Goal: Information Seeking & Learning: Learn about a topic

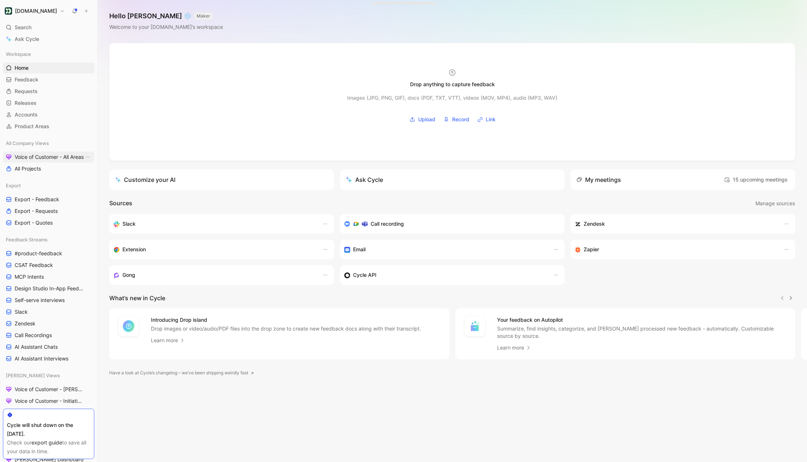
click at [49, 159] on span "Voice of Customer - All Areas" at bounding box center [49, 156] width 69 height 7
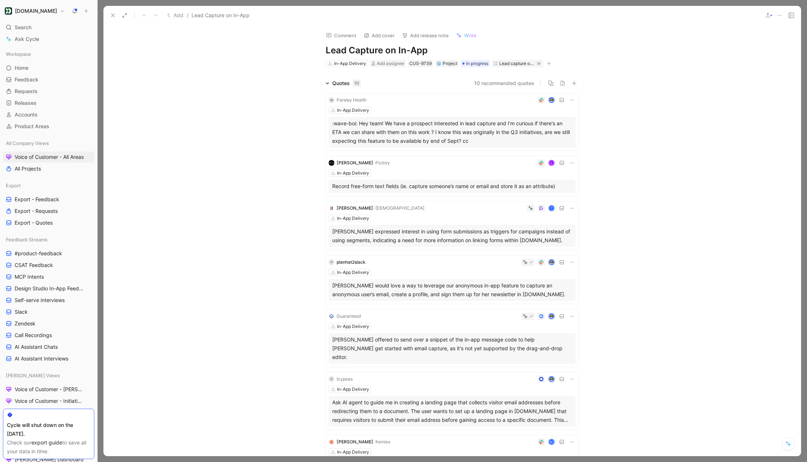
click at [124, 15] on icon at bounding box center [125, 15] width 6 height 6
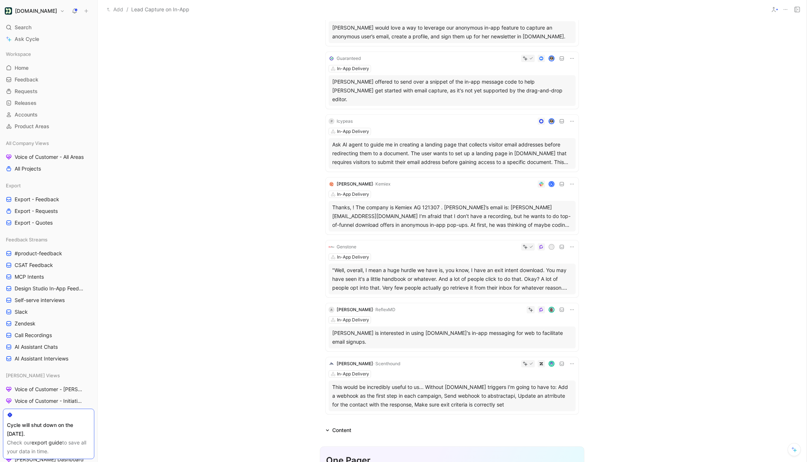
scroll to position [253, 0]
click at [330, 425] on div "Content" at bounding box center [338, 429] width 31 height 9
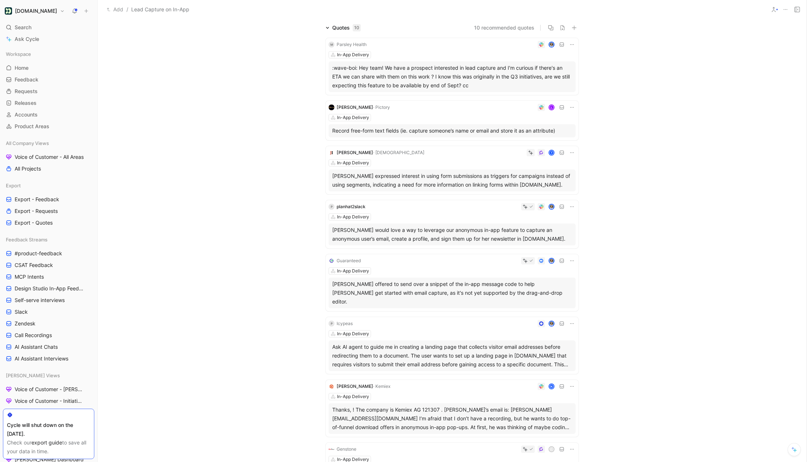
scroll to position [0, 0]
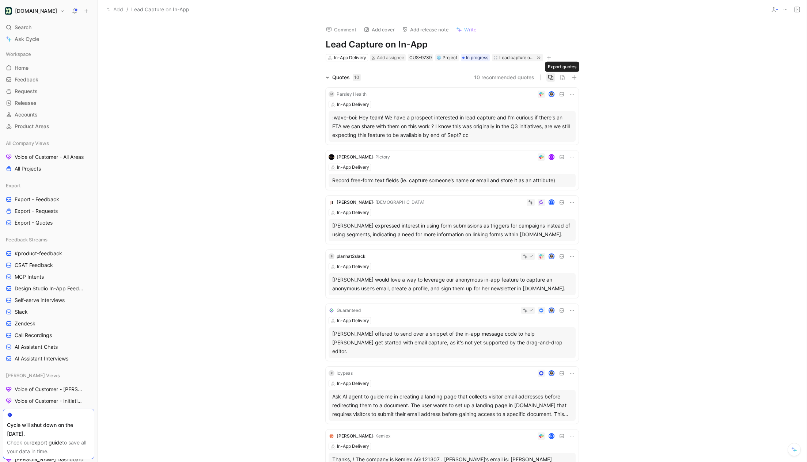
click at [553, 79] on icon "button" at bounding box center [550, 77] width 5 height 5
click at [333, 69] on button "Parsley Health" at bounding box center [328, 68] width 34 height 9
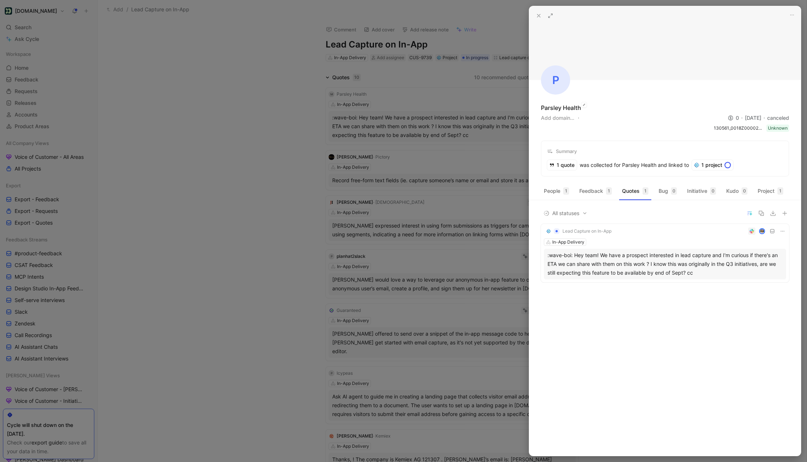
click at [558, 109] on div "Parsley Health" at bounding box center [561, 107] width 40 height 9
click at [657, 243] on div "In-App Delivery" at bounding box center [665, 242] width 242 height 7
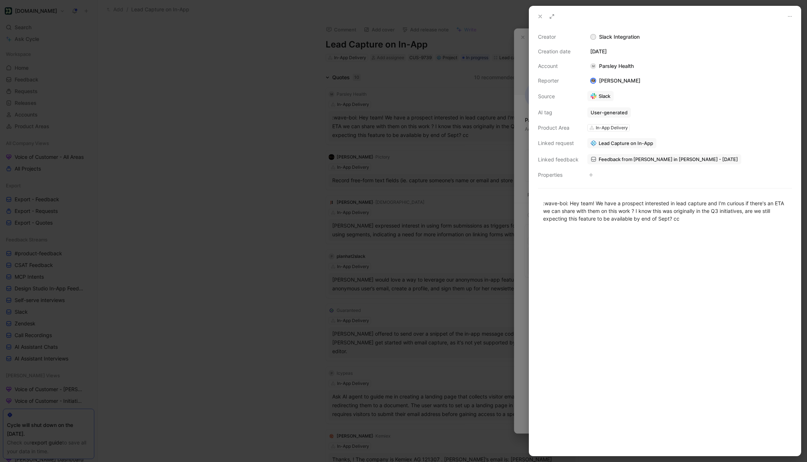
click at [609, 160] on span "Feedback from James Walsh in Slack - 8/25/2025" at bounding box center [668, 159] width 139 height 7
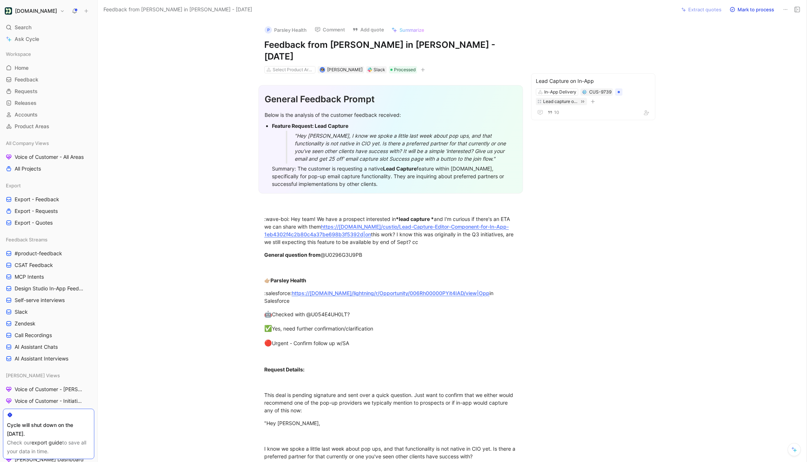
click at [374, 66] on div "Slack" at bounding box center [380, 69] width 12 height 7
click at [359, 44] on button "Copy link" at bounding box center [358, 44] width 35 height 10
click at [337, 46] on button "Open" at bounding box center [327, 44] width 26 height 10
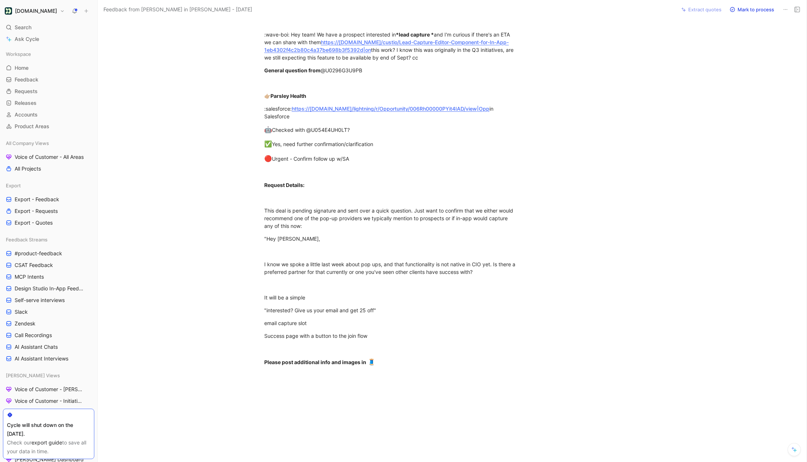
scroll to position [245, 0]
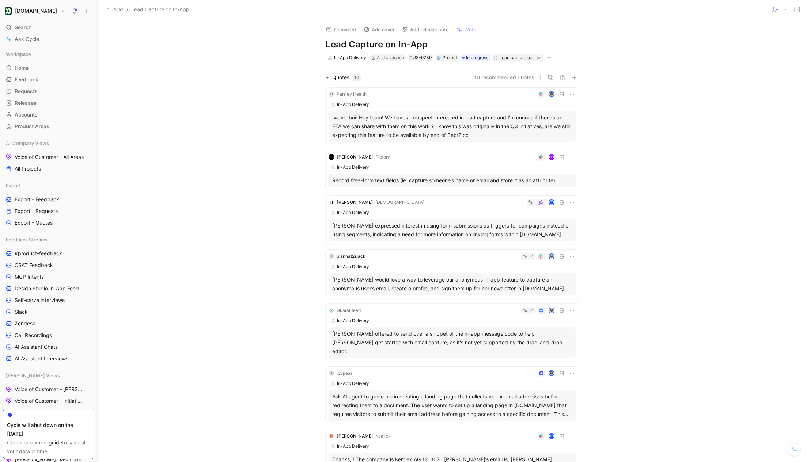
click at [445, 168] on div "In-App Delivery" at bounding box center [452, 167] width 247 height 7
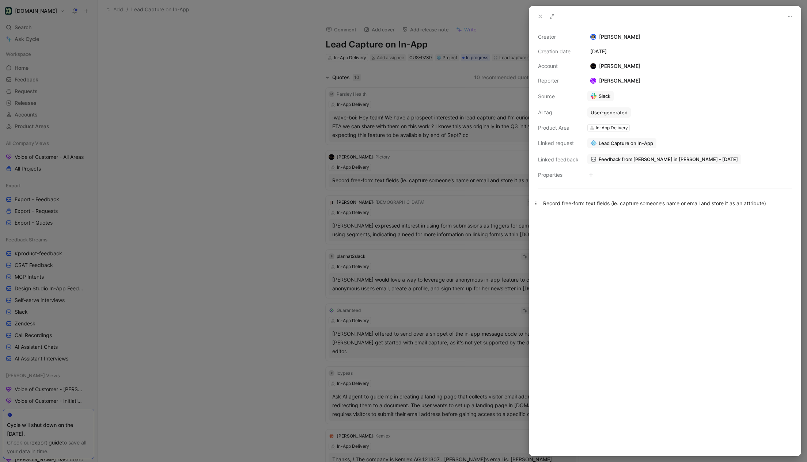
click at [606, 209] on p "Record free-form text fields (ie. capture someone’s name or email and store it …" at bounding box center [665, 203] width 272 height 12
copy div "Record free-form text fields (ie. capture someone’s name or email and store it …"
click at [548, 16] on button at bounding box center [552, 16] width 10 height 10
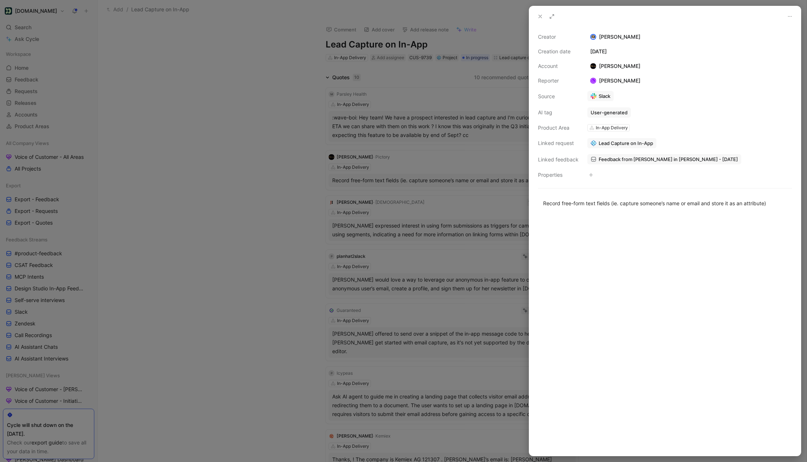
click at [367, 149] on div at bounding box center [403, 231] width 807 height 462
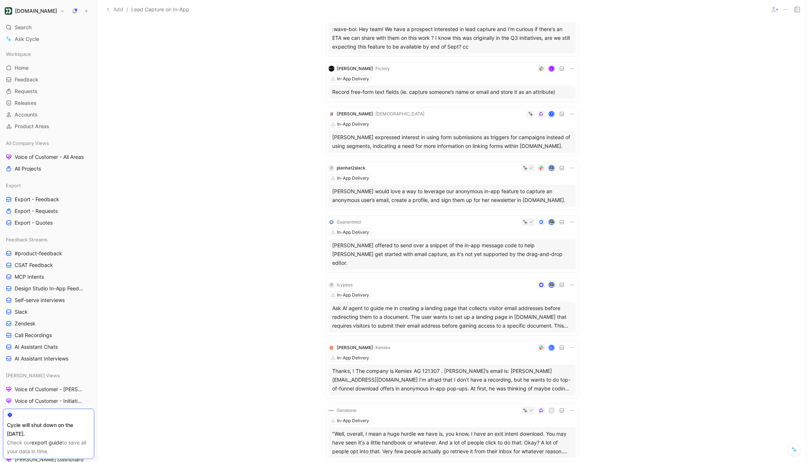
scroll to position [101, 0]
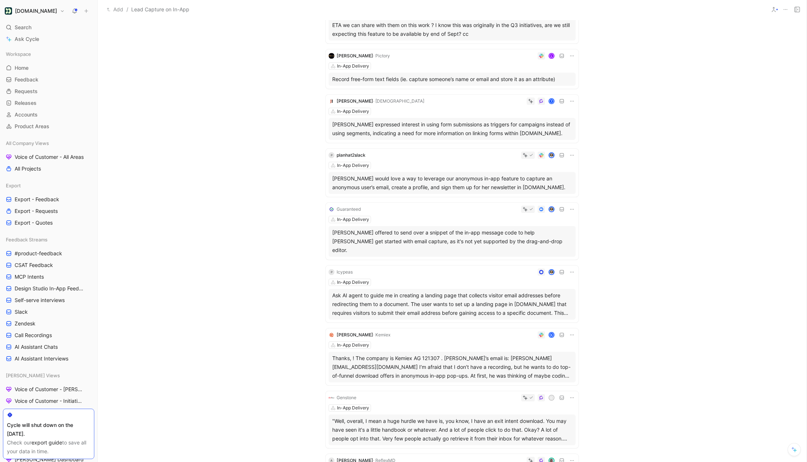
click at [427, 103] on div "T" at bounding box center [501, 101] width 148 height 7
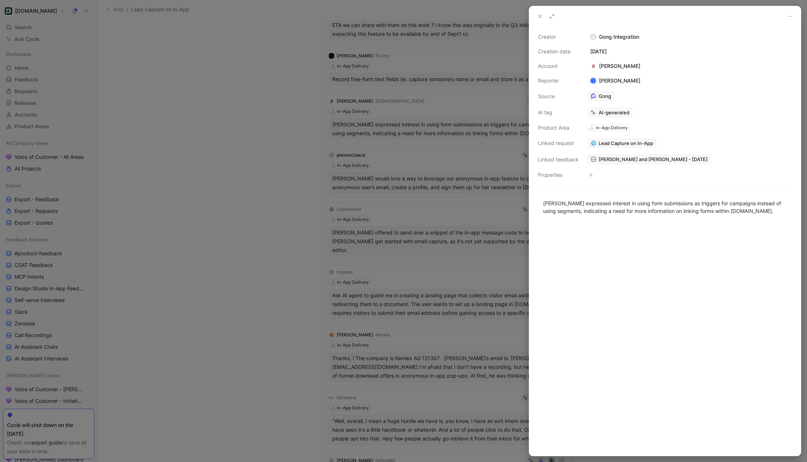
click at [610, 158] on span "Ali and Tatiana Favelevic - 5/5/2025" at bounding box center [653, 159] width 109 height 7
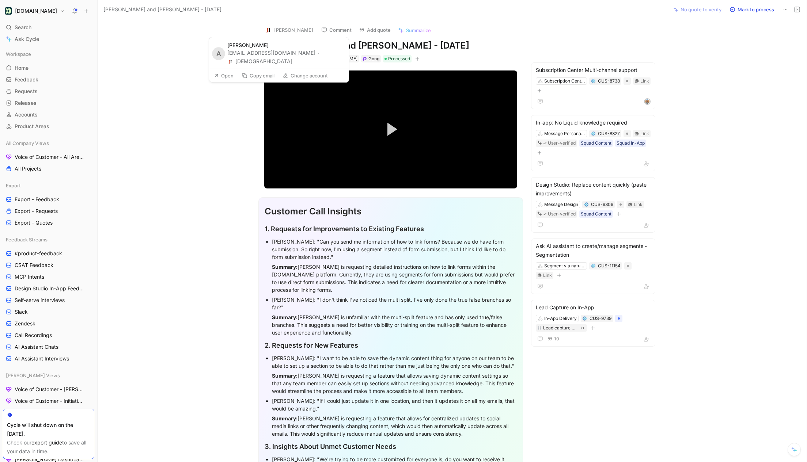
click at [292, 57] on button "Jewishinsider" at bounding box center [259, 61] width 65 height 9
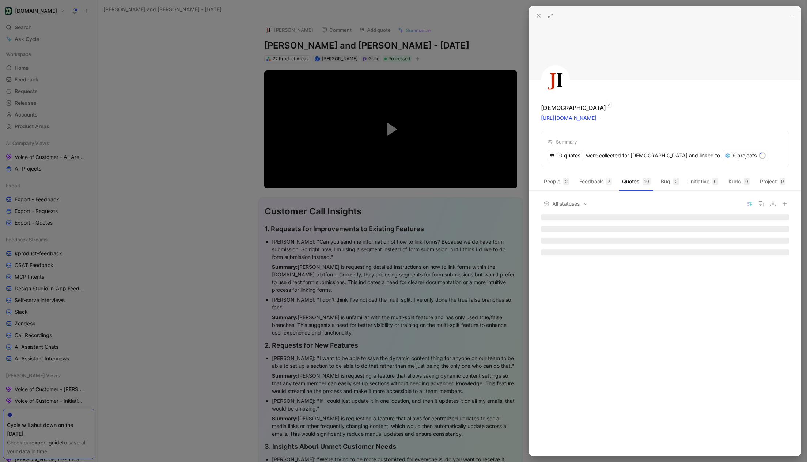
click at [565, 108] on div "Jewishinsider" at bounding box center [573, 107] width 65 height 9
copy div "Jewishinsider"
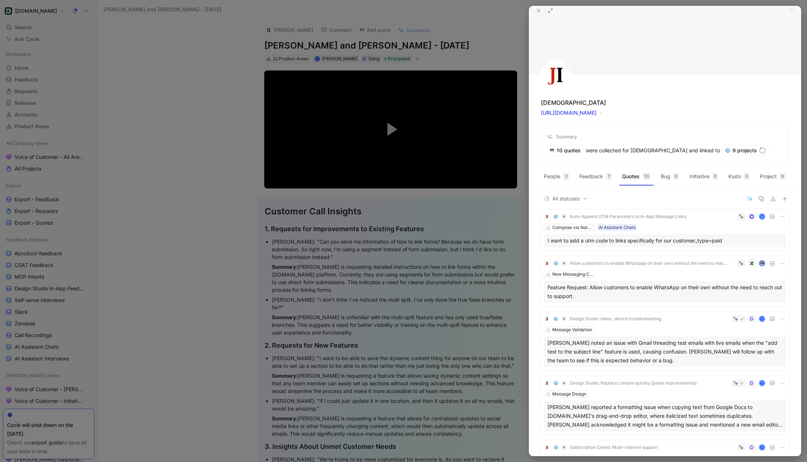
scroll to position [5, 0]
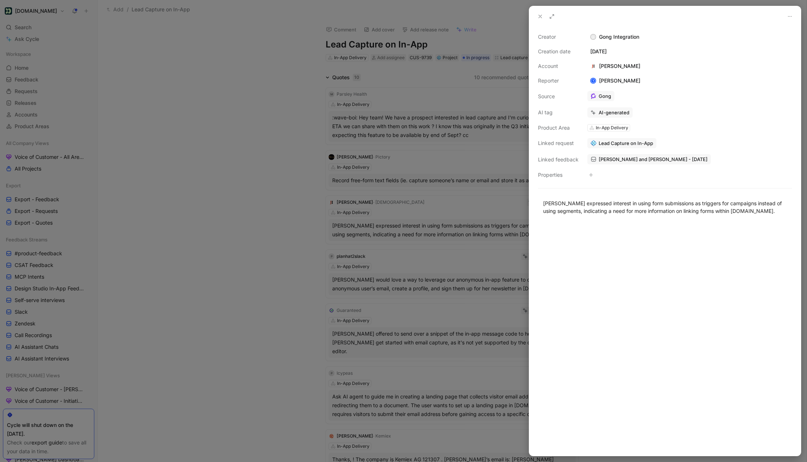
click at [447, 144] on div at bounding box center [403, 231] width 807 height 462
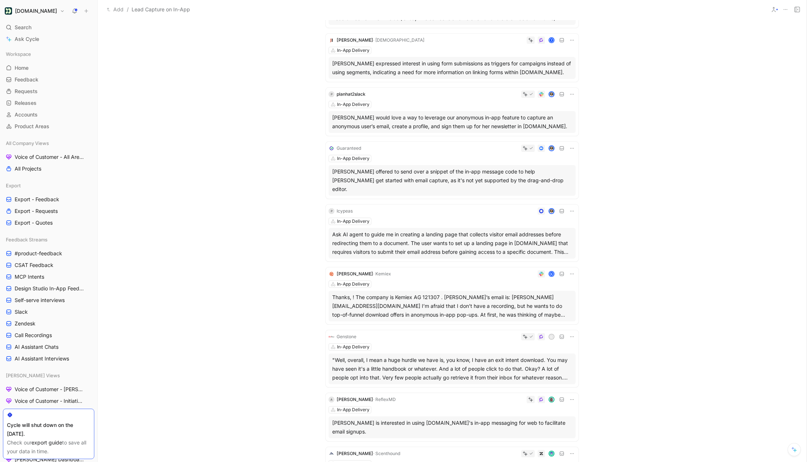
scroll to position [170, 0]
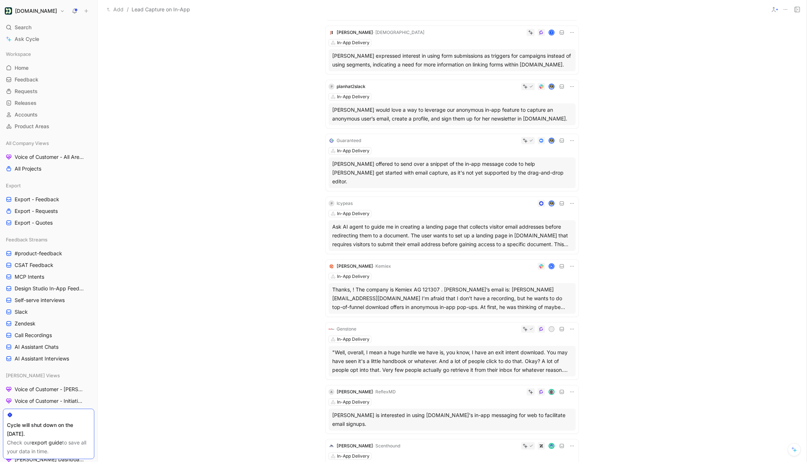
click at [389, 95] on div "In-App Delivery" at bounding box center [452, 96] width 247 height 7
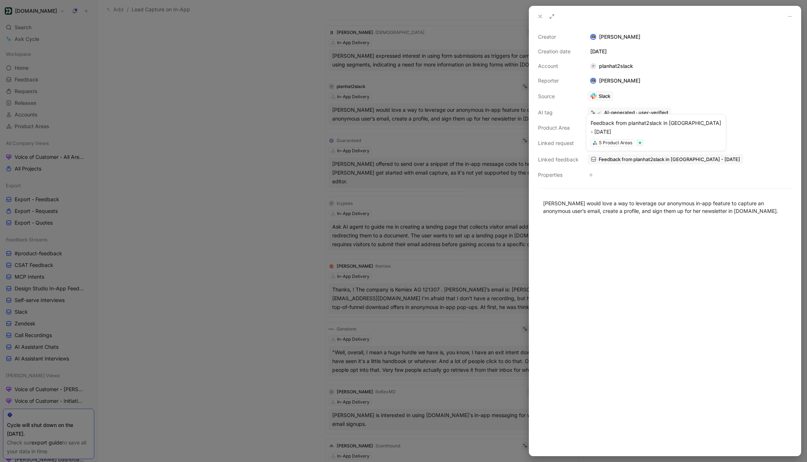
click at [621, 159] on span "Feedback from planhat2slack in Slack - 5/16/2025" at bounding box center [669, 159] width 141 height 7
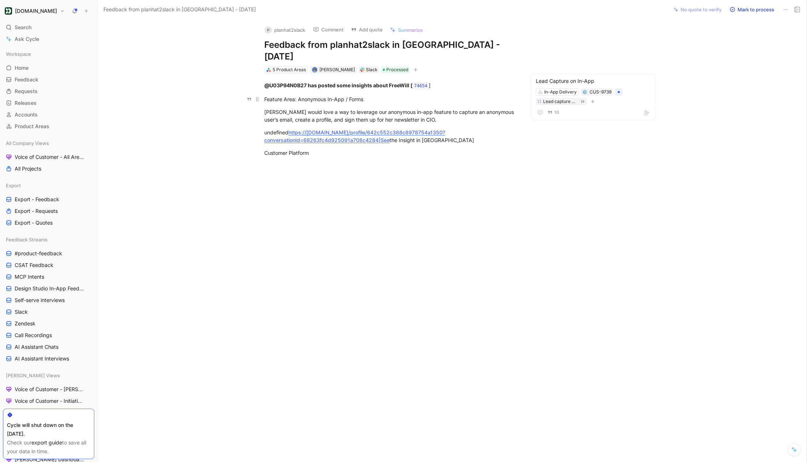
click at [336, 95] on div "Feature Area: Anonymous In-App / Forms" at bounding box center [390, 99] width 253 height 8
click at [402, 82] on strong "@U03P94N0B27 has posted some insights about FreeWill [" at bounding box center [338, 85] width 148 height 6
copy strong "FreeWill"
click at [297, 30] on button "p planhat2slack" at bounding box center [284, 29] width 47 height 11
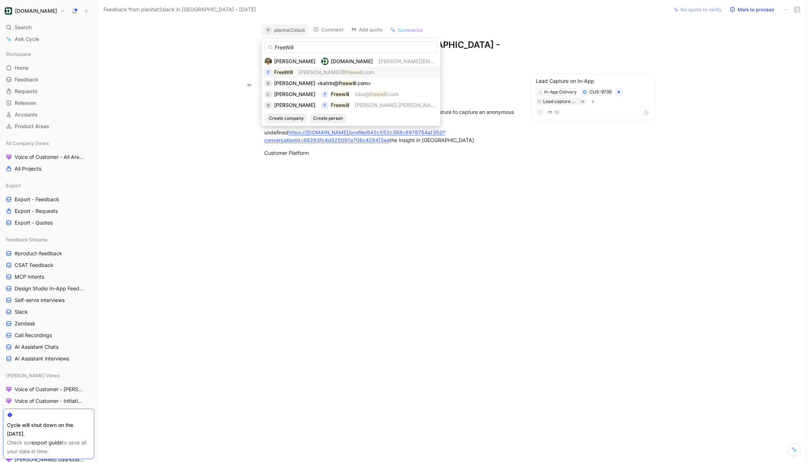
type input "FreeWill"
click at [318, 71] on span "belford@" at bounding box center [322, 72] width 47 height 6
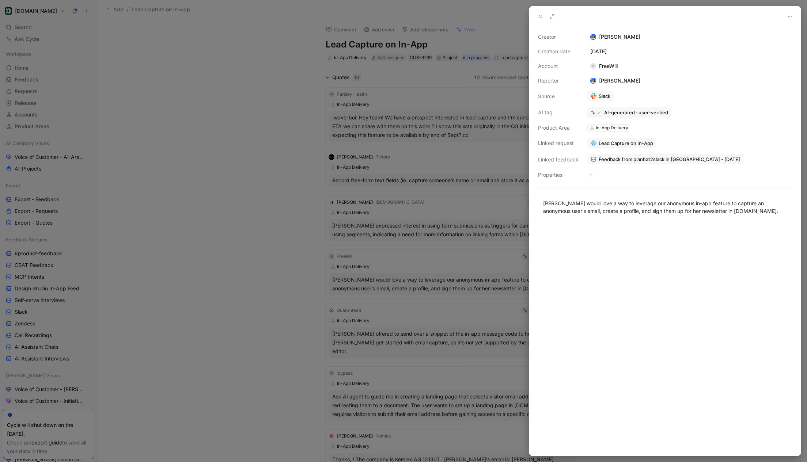
click at [439, 243] on div at bounding box center [403, 231] width 807 height 462
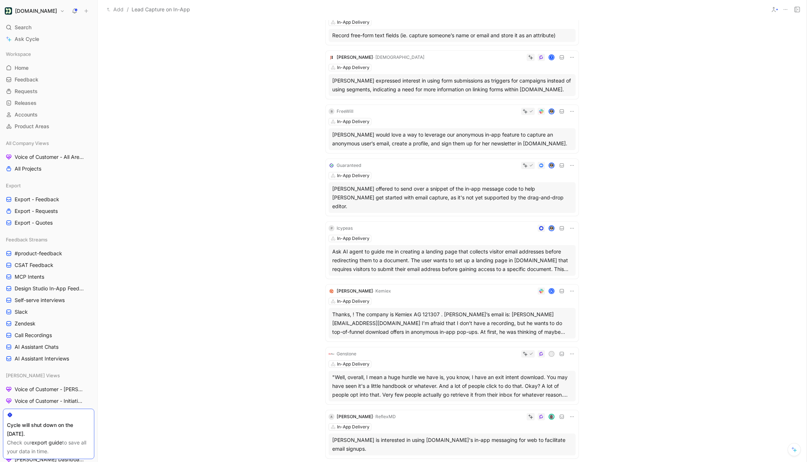
scroll to position [147, 0]
click at [455, 169] on div "Guaranteed In-App Delivery Scott Wittrock offered to send over a snippet of the…" at bounding box center [452, 185] width 253 height 57
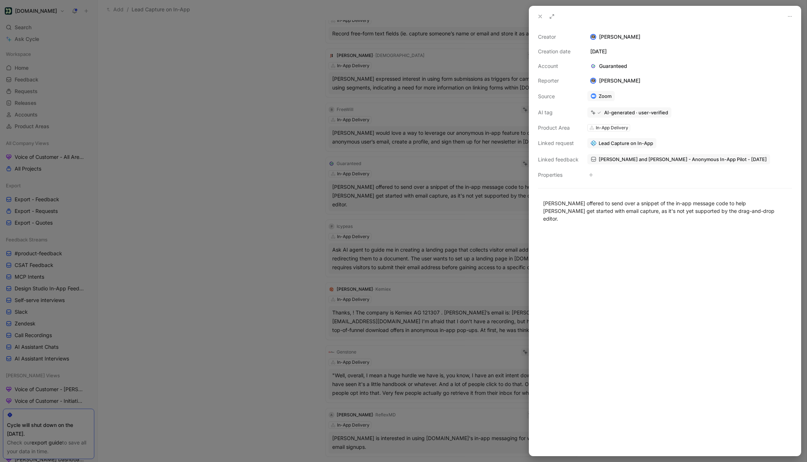
click at [608, 62] on div "Guaranteed" at bounding box center [608, 66] width 43 height 9
click at [608, 64] on div "Guaranteed" at bounding box center [608, 66] width 43 height 9
copy div "Guaranteed"
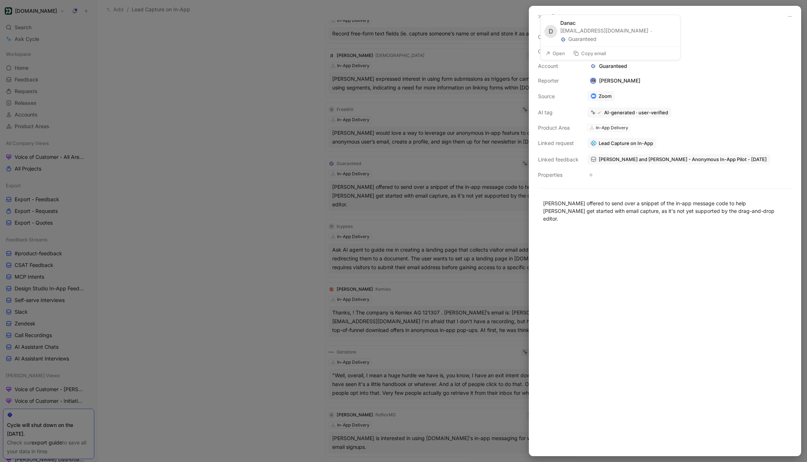
click at [596, 37] on button "Guaranteed" at bounding box center [578, 39] width 36 height 9
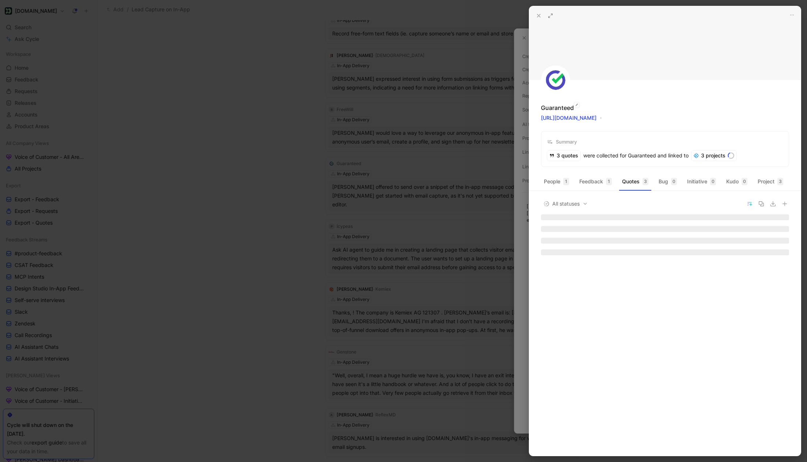
click at [560, 107] on div "Guaranteed" at bounding box center [557, 107] width 33 height 9
copy div "Guaranteed"
click at [633, 183] on button "Quotes 3" at bounding box center [635, 182] width 32 height 12
click at [593, 183] on button "Feedback 1" at bounding box center [595, 182] width 38 height 12
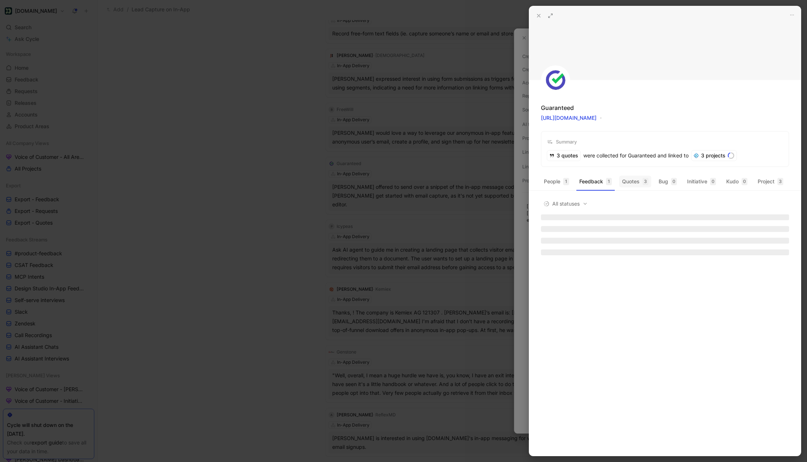
click at [636, 183] on button "Quotes 3" at bounding box center [635, 182] width 32 height 12
click at [525, 73] on div at bounding box center [403, 231] width 807 height 462
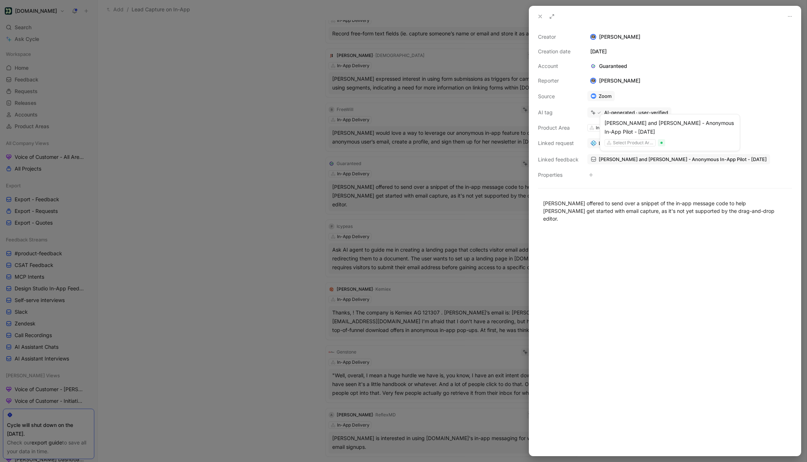
click at [613, 157] on span "[PERSON_NAME] and [PERSON_NAME] - Anonymous In-App Pilot - [DATE]" at bounding box center [683, 159] width 168 height 7
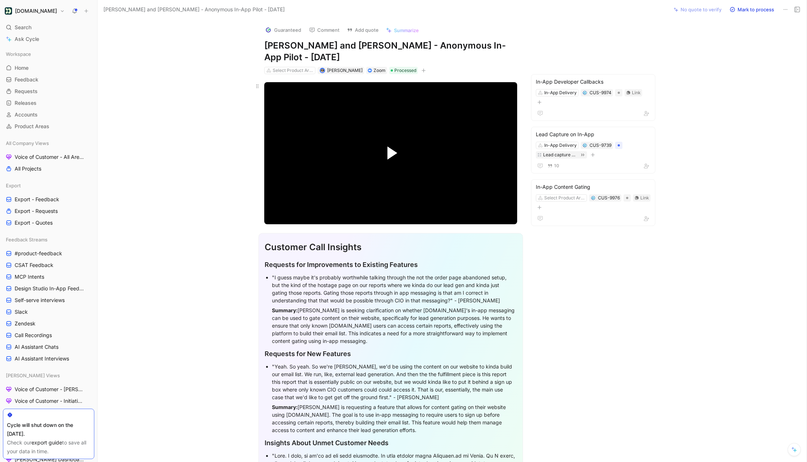
click at [392, 149] on span "Video Player" at bounding box center [392, 153] width 10 height 13
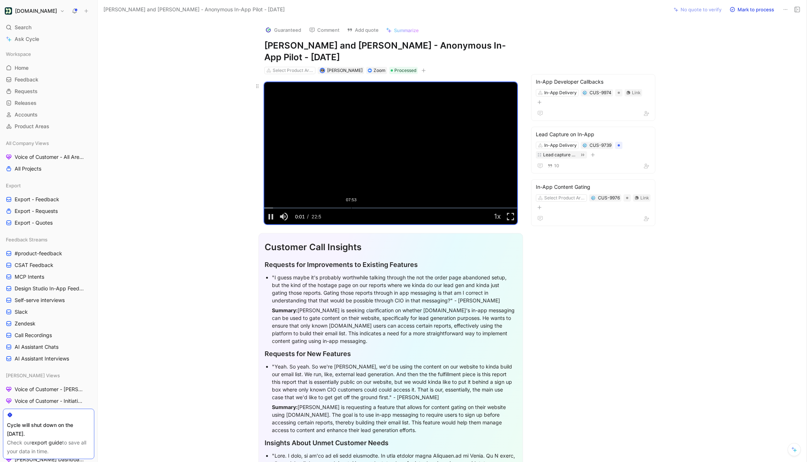
click at [366, 208] on div "Loaded : 3.50% 07:53 00:01" at bounding box center [390, 208] width 253 height 1
click at [397, 208] on div "Loaded : 47.58% 11:59 09:14" at bounding box center [390, 208] width 253 height 1
click at [404, 209] on div "Loaded : 58.10% 12:41 12:05" at bounding box center [390, 208] width 253 height 1
click at [423, 209] on div "Loaded : 60.43% 14:22 12:41" at bounding box center [390, 208] width 253 height 1
click at [435, 208] on div "Loaded : 65.99% 15:32 14:24" at bounding box center [390, 208] width 253 height 1
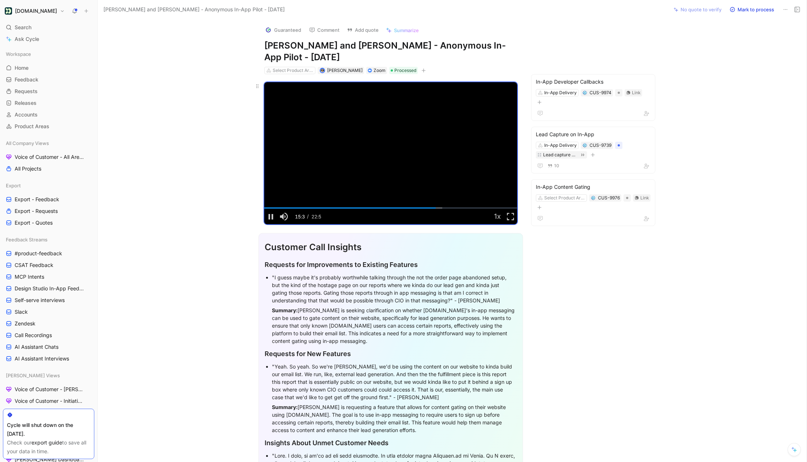
click at [385, 159] on video "Video Player" at bounding box center [390, 153] width 253 height 142
click at [395, 66] on div "Select Product Areas Scott Wittrock Zoom Processed" at bounding box center [391, 70] width 254 height 9
drag, startPoint x: 264, startPoint y: 43, endPoint x: 305, endPoint y: 45, distance: 41.3
click at [305, 45] on h1 "[PERSON_NAME] and [PERSON_NAME] - Anonymous In-App Pilot - [DATE]" at bounding box center [390, 51] width 253 height 23
copy h1 "John Lutz"
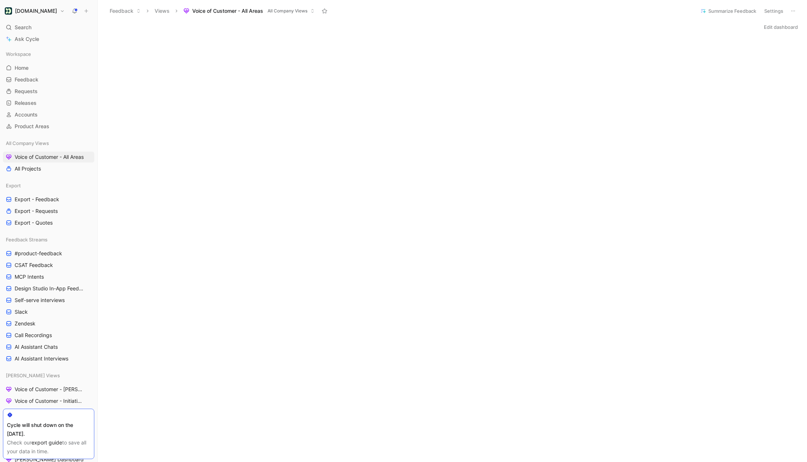
scroll to position [115, 0]
click at [444, 11] on span "Refresh" at bounding box center [449, 13] width 19 height 9
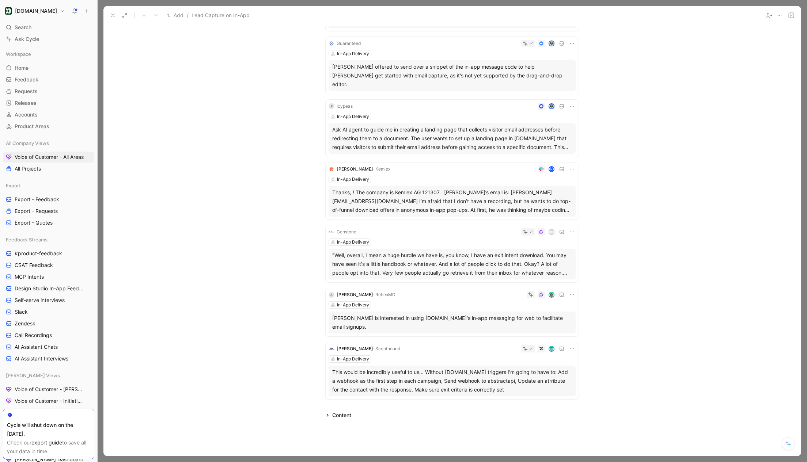
scroll to position [268, 0]
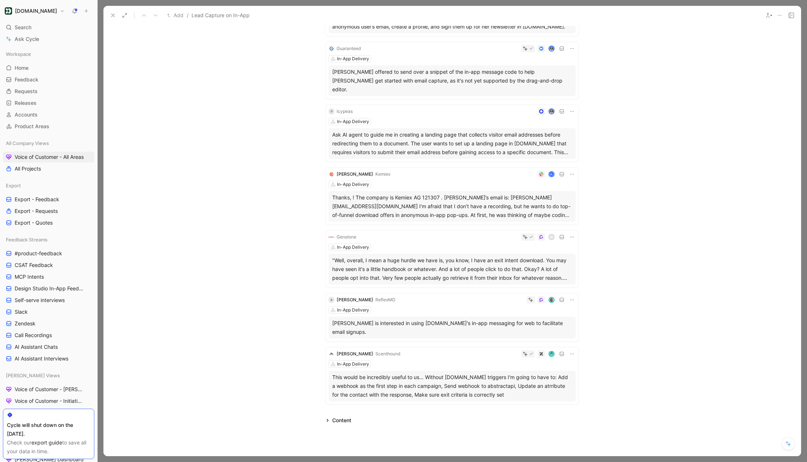
click at [404, 50] on div at bounding box center [470, 48] width 212 height 7
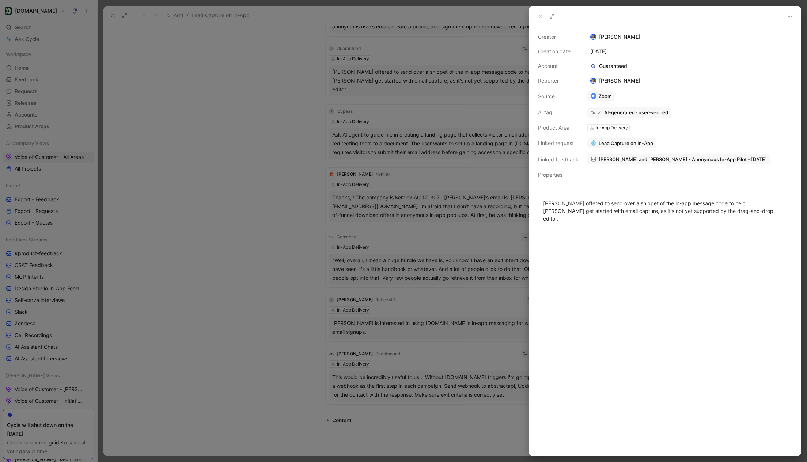
click at [417, 190] on div at bounding box center [403, 231] width 807 height 462
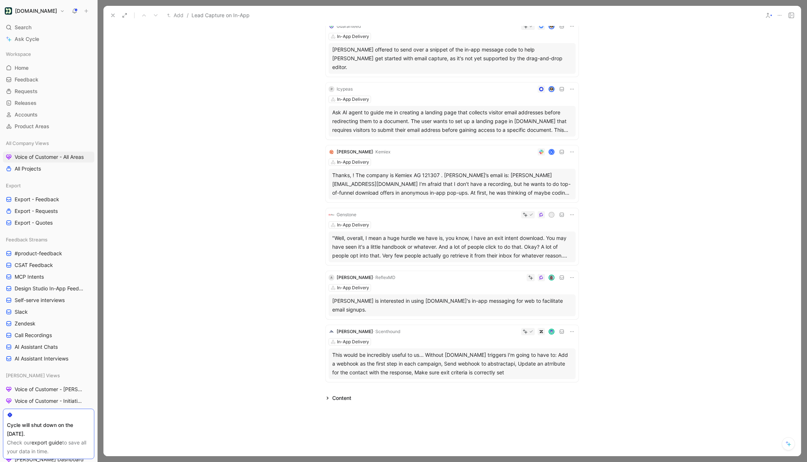
scroll to position [298, 0]
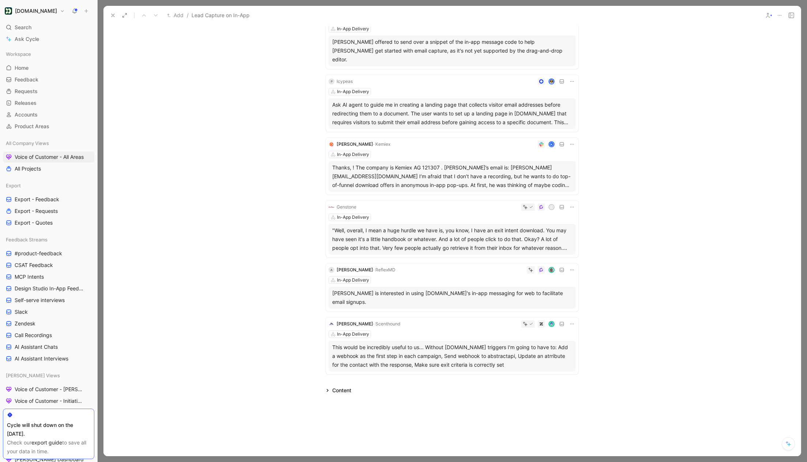
click at [413, 88] on div "In-App Delivery" at bounding box center [452, 91] width 247 height 7
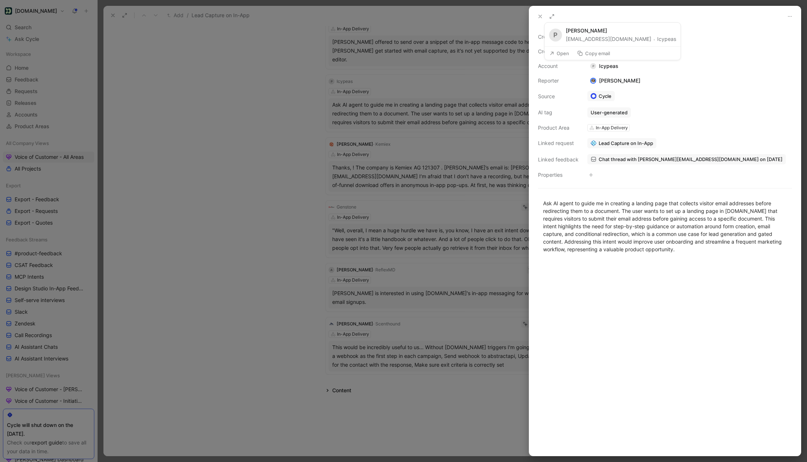
click at [608, 65] on div "P Icypeas" at bounding box center [604, 66] width 34 height 9
copy div "Icypeas"
click at [539, 17] on icon at bounding box center [540, 17] width 6 height 6
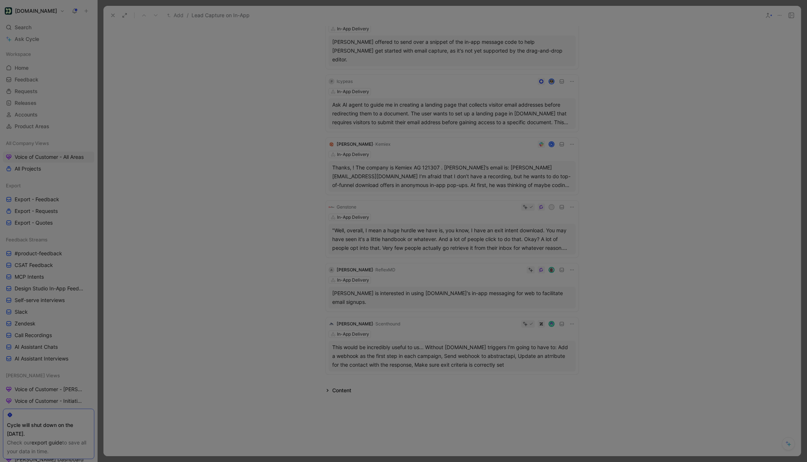
click at [467, 151] on div "In-App Delivery" at bounding box center [452, 154] width 247 height 7
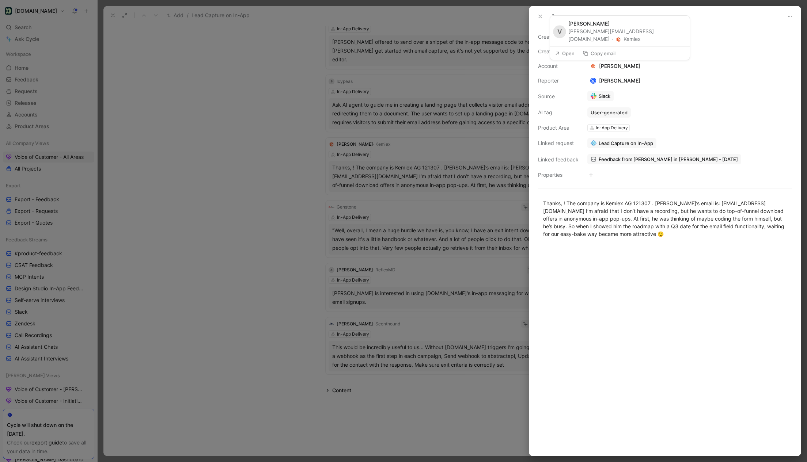
click at [641, 37] on button "Kemiex" at bounding box center [627, 39] width 25 height 9
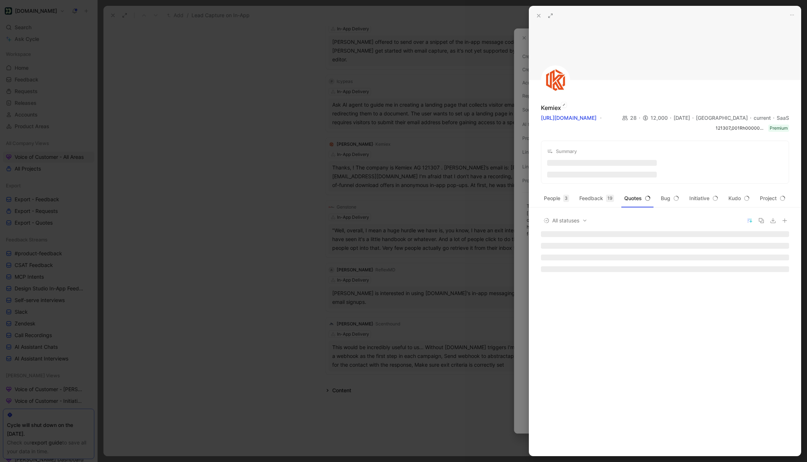
click at [553, 109] on div "Kemiex" at bounding box center [551, 107] width 20 height 9
copy div "Kemiex"
click at [540, 18] on icon at bounding box center [539, 16] width 6 height 6
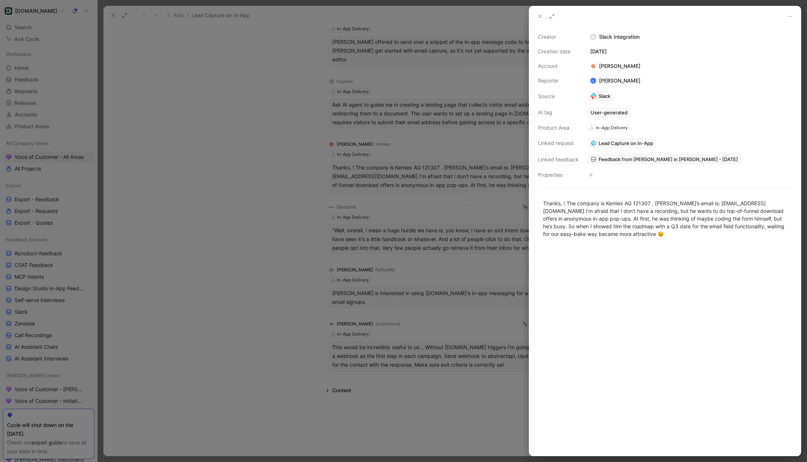
click at [539, 17] on icon at bounding box center [540, 17] width 6 height 6
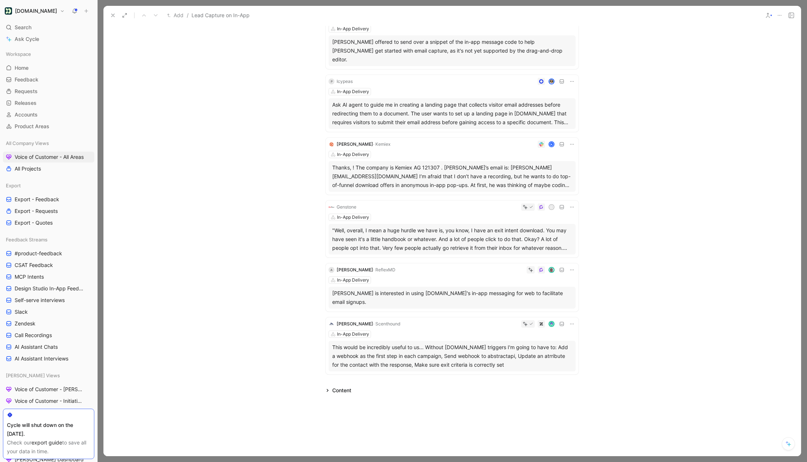
click at [400, 214] on div "In-App Delivery" at bounding box center [452, 217] width 247 height 7
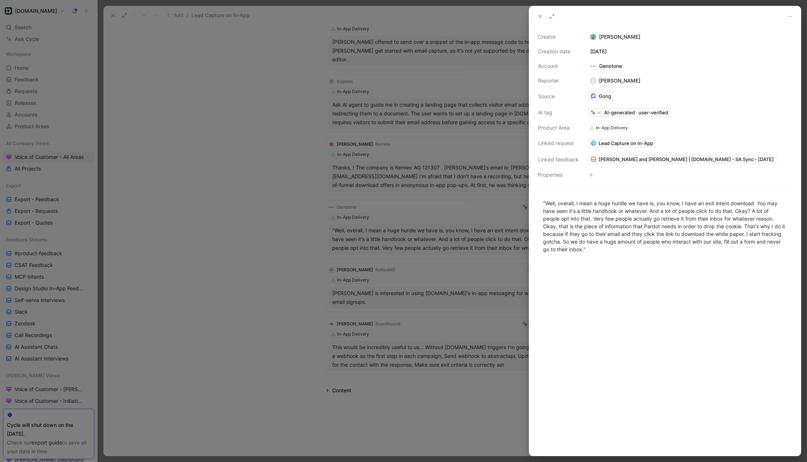
click at [609, 67] on div "Genstone" at bounding box center [606, 66] width 38 height 9
copy div "Genstone"
click at [445, 261] on div at bounding box center [403, 231] width 807 height 462
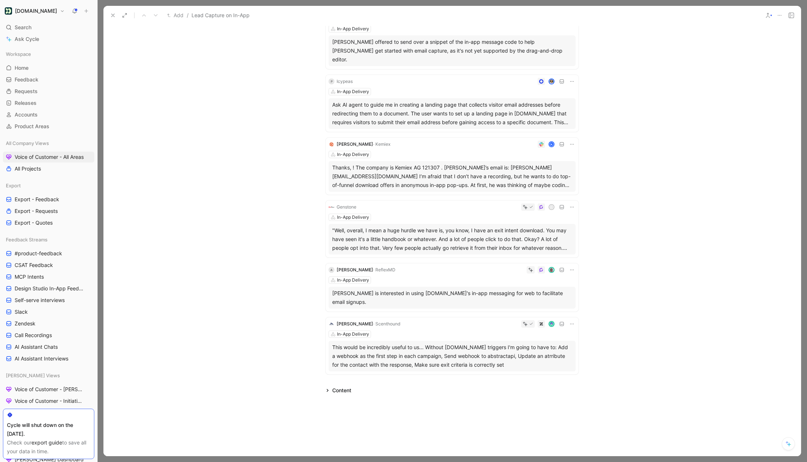
click at [444, 266] on div "A [PERSON_NAME] · ReflexMD In-App Delivery [PERSON_NAME] is interested in using…" at bounding box center [452, 288] width 253 height 48
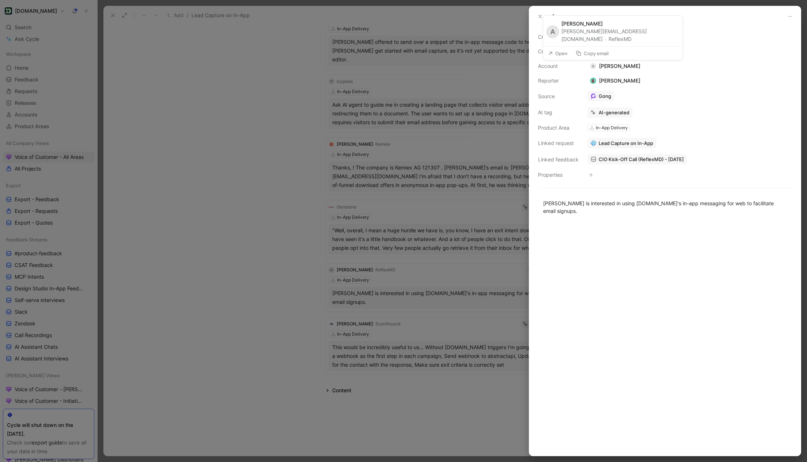
click at [629, 37] on button "ReflexMD" at bounding box center [620, 39] width 23 height 9
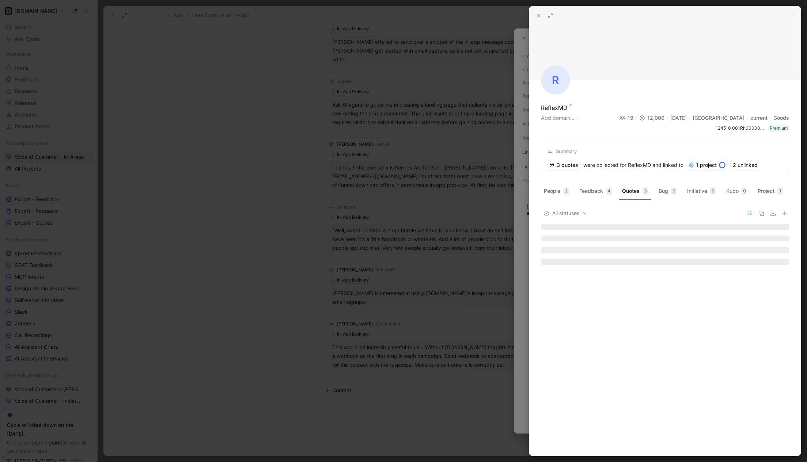
click at [556, 106] on div "ReflexMD" at bounding box center [554, 107] width 27 height 9
copy div "ReflexMD"
click at [538, 11] on button at bounding box center [539, 16] width 10 height 10
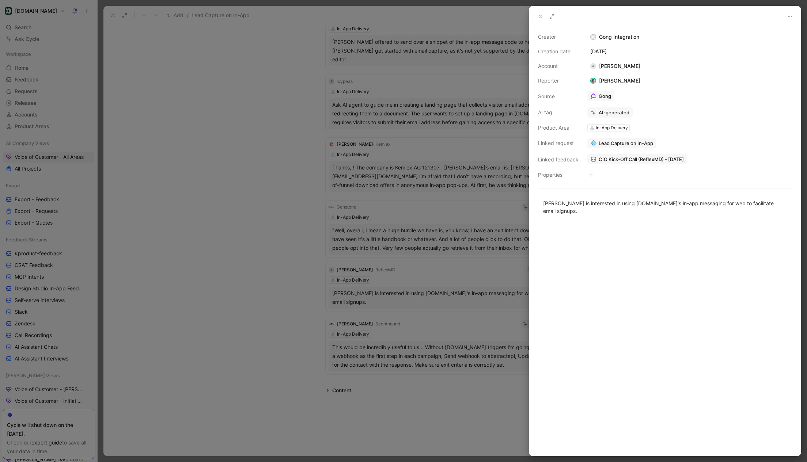
click at [535, 16] on button at bounding box center [540, 16] width 10 height 10
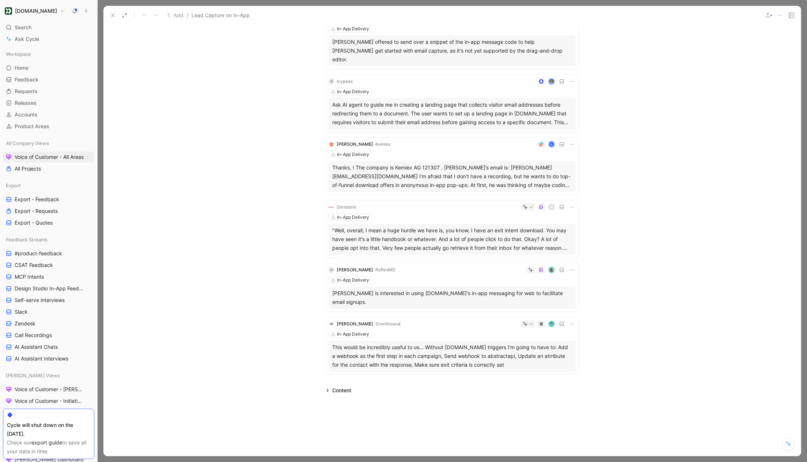
click at [420, 331] on div "In-App Delivery" at bounding box center [452, 334] width 247 height 7
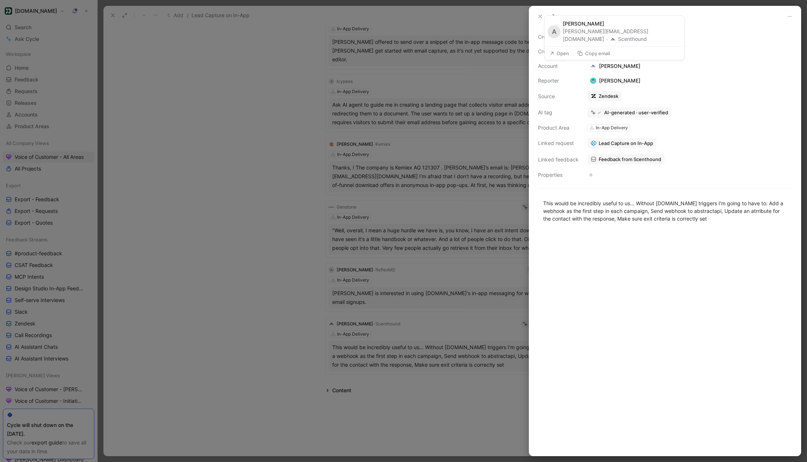
click at [647, 35] on button "Scenthound" at bounding box center [628, 39] width 37 height 9
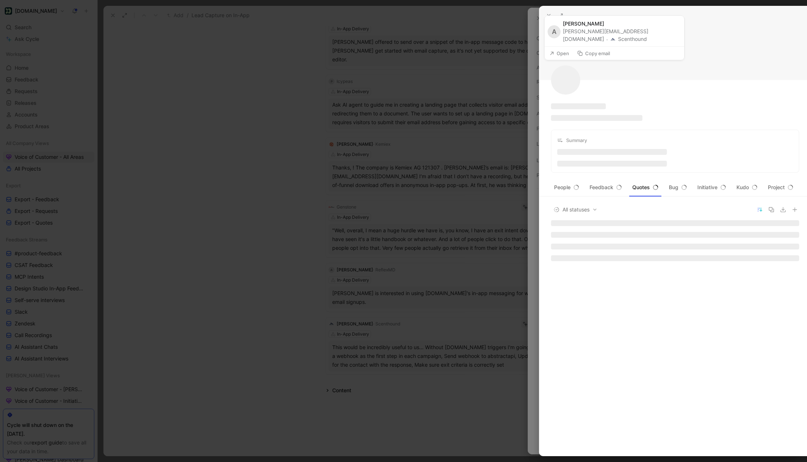
click at [647, 35] on button "Scenthound" at bounding box center [628, 39] width 37 height 9
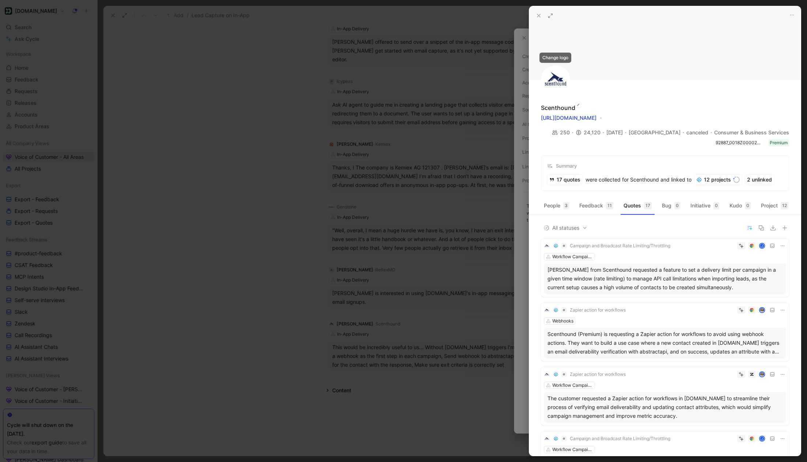
click at [559, 111] on div "Scenthound" at bounding box center [558, 107] width 34 height 9
copy div "Scenthound"
click at [537, 15] on icon at bounding box center [539, 16] width 6 height 6
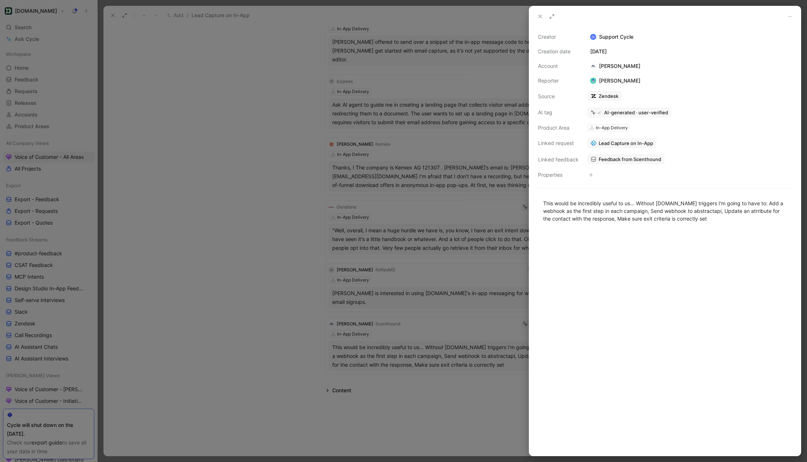
scroll to position [298, 0]
